Goal: Check status: Check status

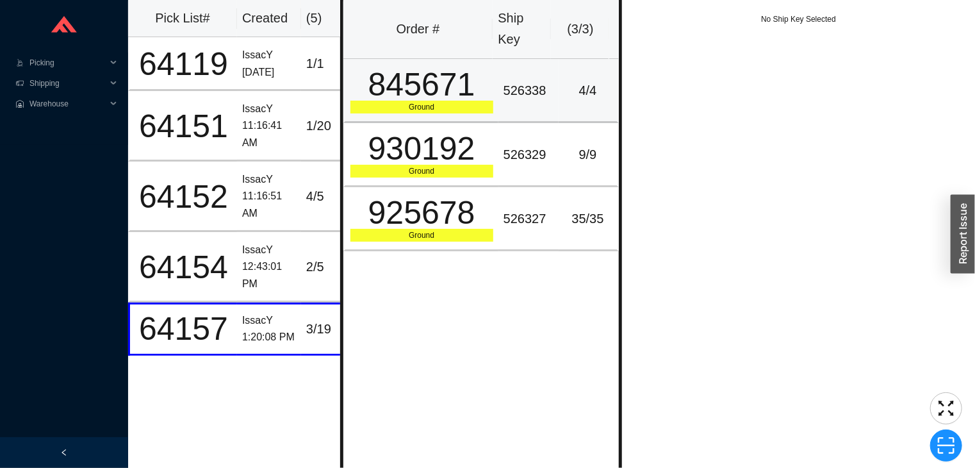
click at [564, 111] on td "4 / 4" at bounding box center [589, 91] width 60 height 64
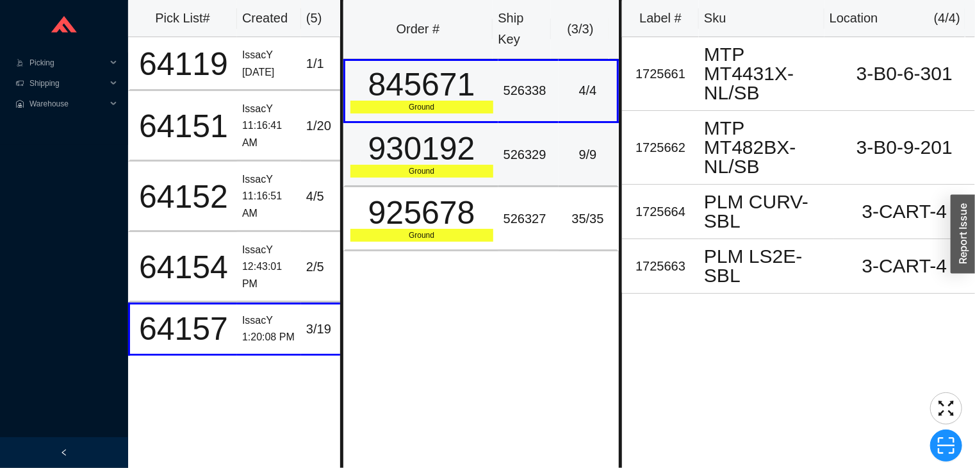
click at [486, 153] on div "930192" at bounding box center [421, 149] width 143 height 32
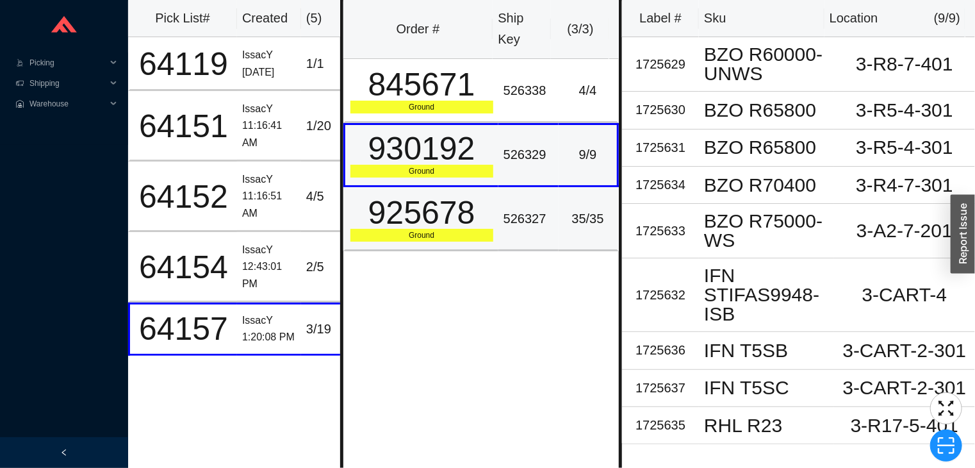
click at [507, 196] on td "526327" at bounding box center [528, 219] width 60 height 64
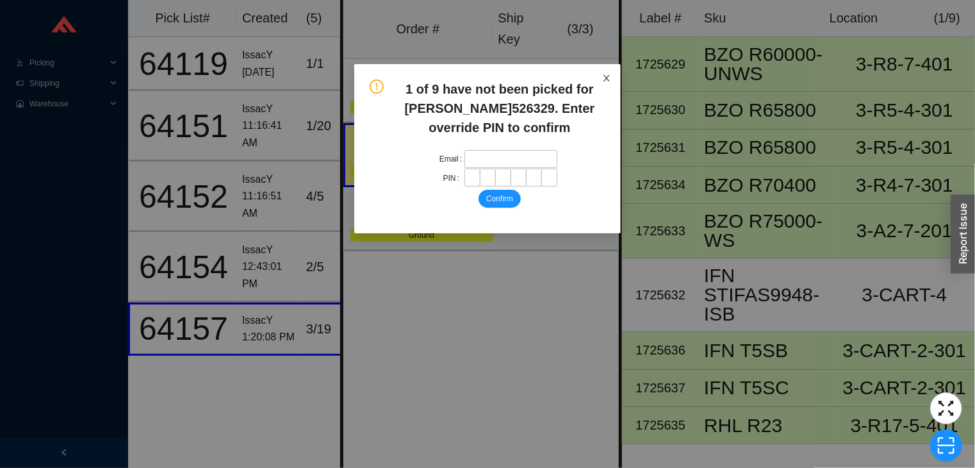
click at [607, 69] on span "Close" at bounding box center [607, 78] width 28 height 28
